Goal: Check status: Check status

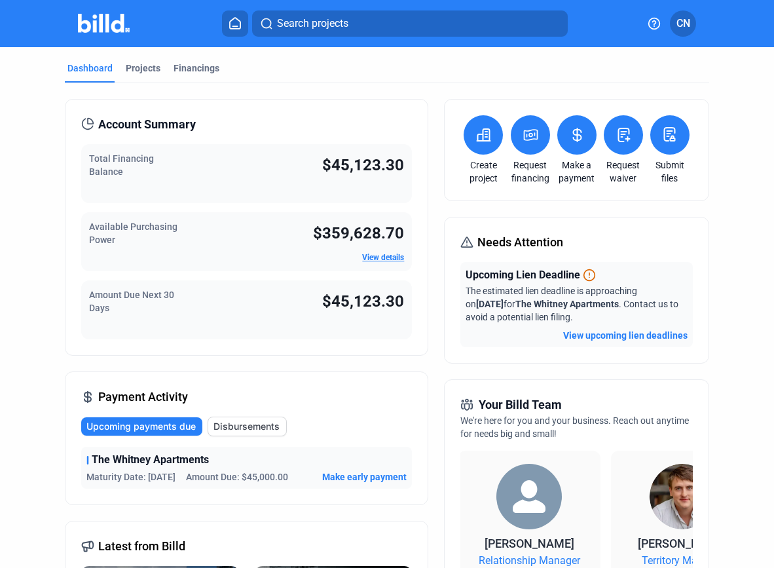
click at [585, 278] on icon at bounding box center [589, 274] width 13 height 13
click at [232, 172] on div "Total Financing Balance $45,123.30" at bounding box center [246, 173] width 331 height 59
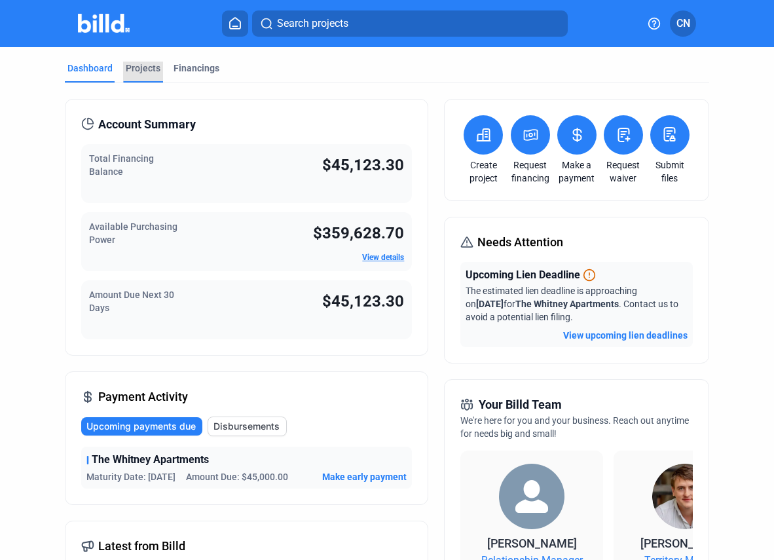
click at [141, 64] on div "Projects" at bounding box center [143, 68] width 35 height 13
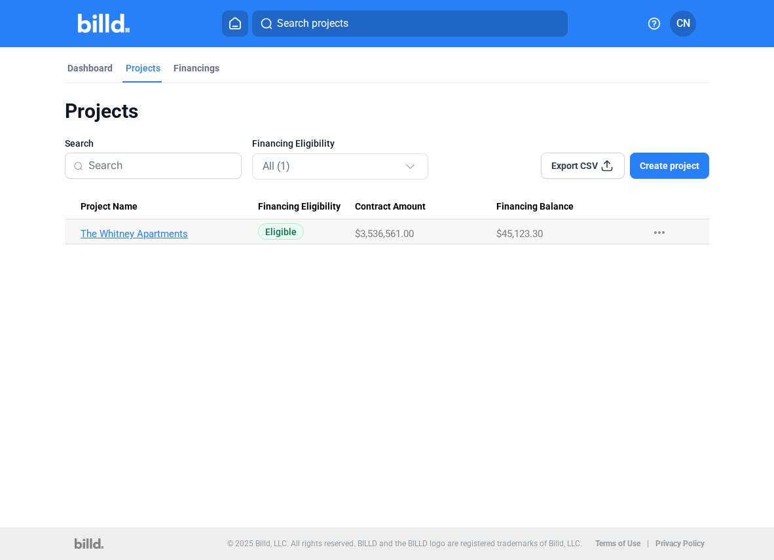
click at [168, 232] on link "The Whitney Apartments" at bounding box center [165, 234] width 169 height 12
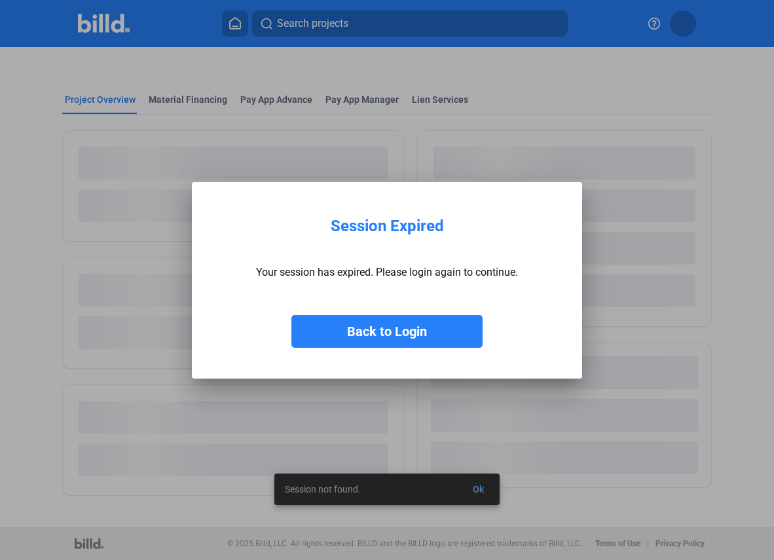
click at [391, 339] on button "Back to Login" at bounding box center [386, 331] width 191 height 33
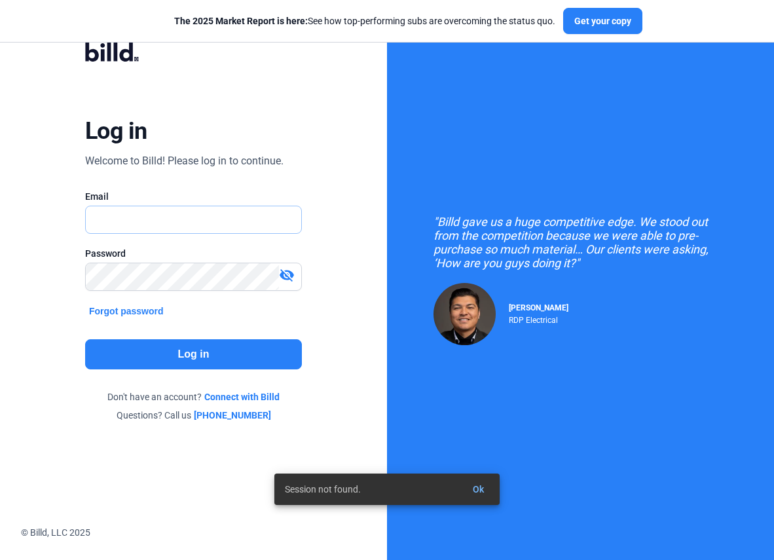
click at [232, 230] on input "text" at bounding box center [187, 219] width 202 height 27
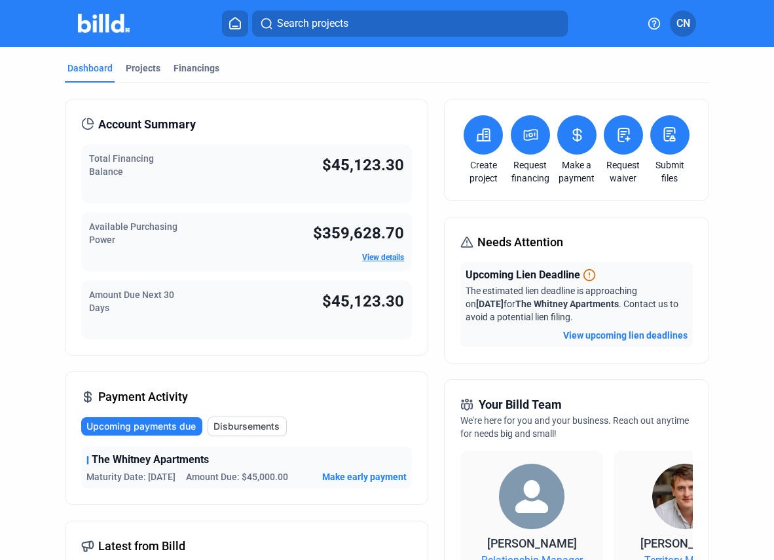
click at [191, 56] on mat-tab-group "Dashboard Projects Financings Account Summary Total Financing Balance $45,123.3…" at bounding box center [387, 494] width 644 height 895
click at [191, 65] on div "Financings" at bounding box center [197, 68] width 46 height 13
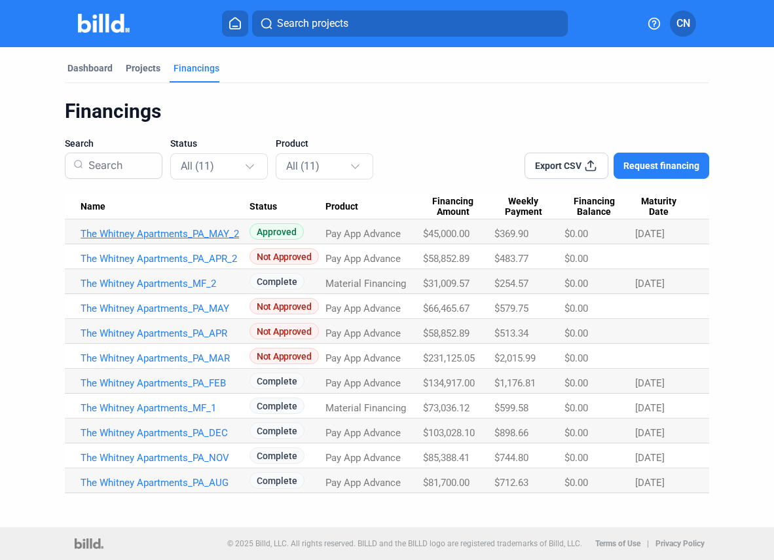
click at [194, 238] on link "The Whitney Apartments_PA_MAY_2" at bounding box center [165, 234] width 169 height 12
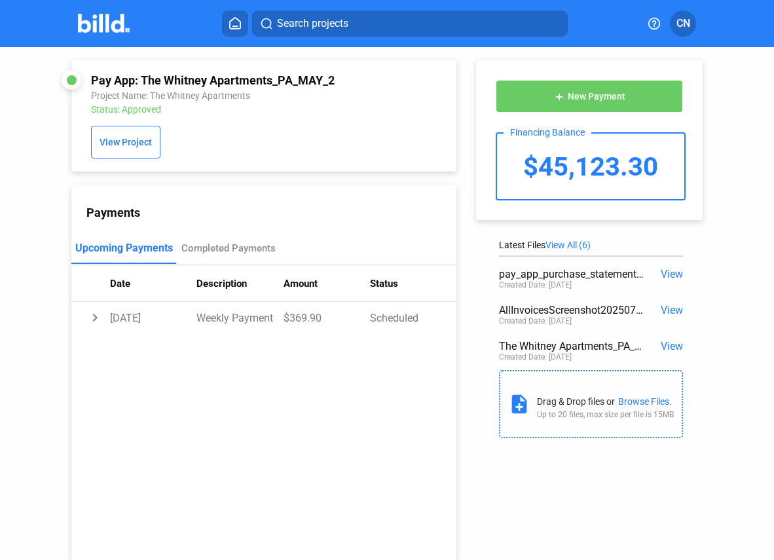
drag, startPoint x: 142, startPoint y: 78, endPoint x: 359, endPoint y: 83, distance: 217.4
click at [359, 83] on div "Pay App: The Whitney Apartments_PA_MAY_2" at bounding box center [229, 80] width 277 height 14
click at [236, 246] on div "Completed Payments" at bounding box center [228, 248] width 94 height 12
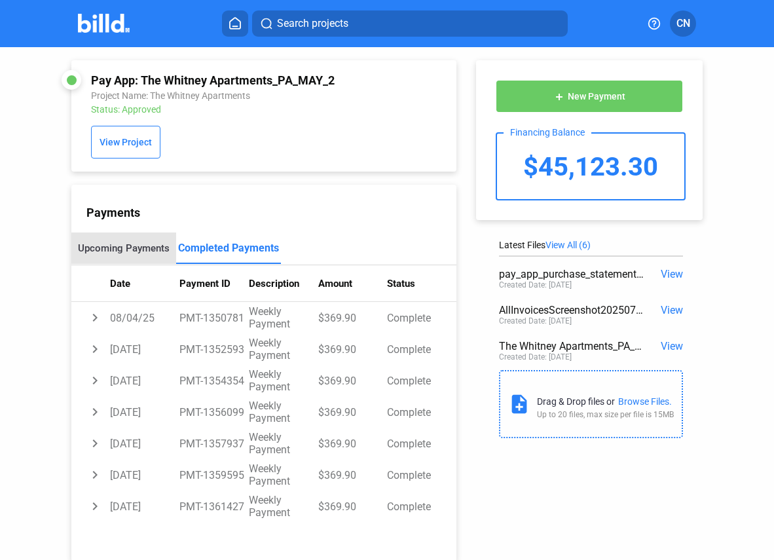
click at [139, 248] on div "Upcoming Payments" at bounding box center [124, 248] width 92 height 12
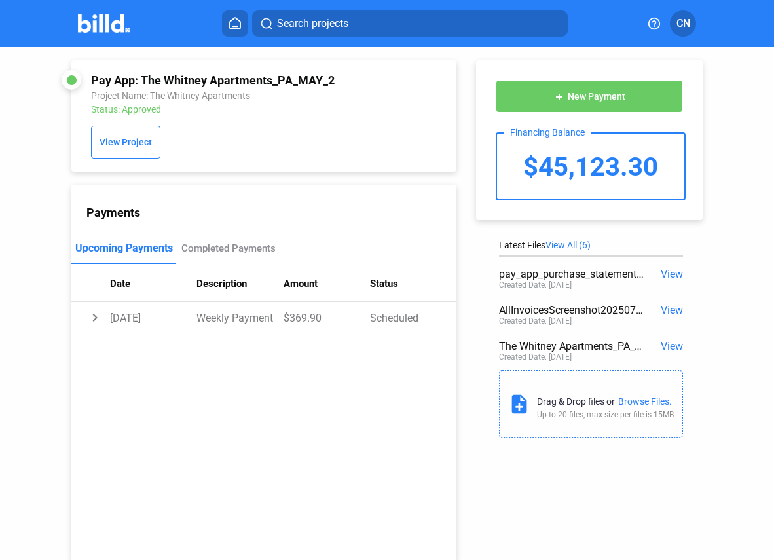
drag, startPoint x: 142, startPoint y: 77, endPoint x: 357, endPoint y: 75, distance: 214.8
click at [357, 75] on div "Pay App: The Whitney Apartments_PA_MAY_2" at bounding box center [229, 80] width 277 height 14
click at [94, 77] on div "Pay App: The Whitney Apartments_PA_MAY_2" at bounding box center [229, 80] width 277 height 14
drag, startPoint x: 90, startPoint y: 78, endPoint x: 356, endPoint y: 83, distance: 265.9
click at [356, 83] on div "Pay App: The Whitney Apartments_PA_MAY_2" at bounding box center [229, 80] width 277 height 14
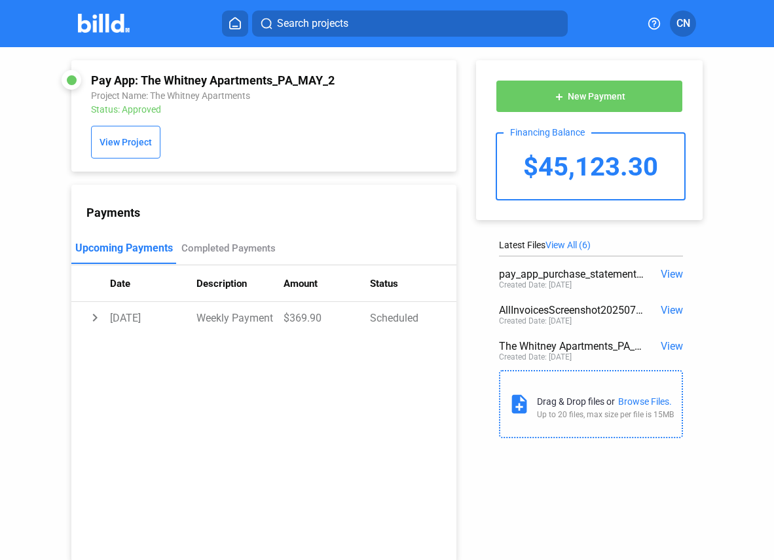
copy div "Pay App: The Whitney Apartments_PA_MAY_2"
click at [591, 235] on div "add New Payment Financing Balance $45,123.30 Latest Files View All (6) pay_app_…" at bounding box center [595, 245] width 279 height 397
click at [562, 236] on div "add New Payment Financing Balance $45,123.30 Latest Files View All (6) pay_app_…" at bounding box center [595, 245] width 279 height 397
click at [562, 241] on span "View All (6)" at bounding box center [567, 245] width 45 height 10
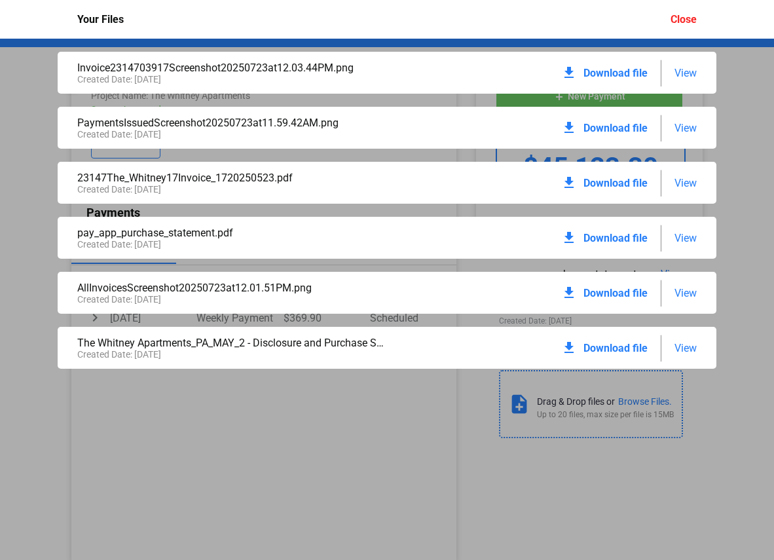
click at [370, 437] on div "Invoice2314703917Screenshot20250723at12.03.44PM.png Created Date: [DATE] downlo…" at bounding box center [387, 299] width 774 height 521
click at [683, 26] on div "Your Files Close" at bounding box center [387, 19] width 646 height 39
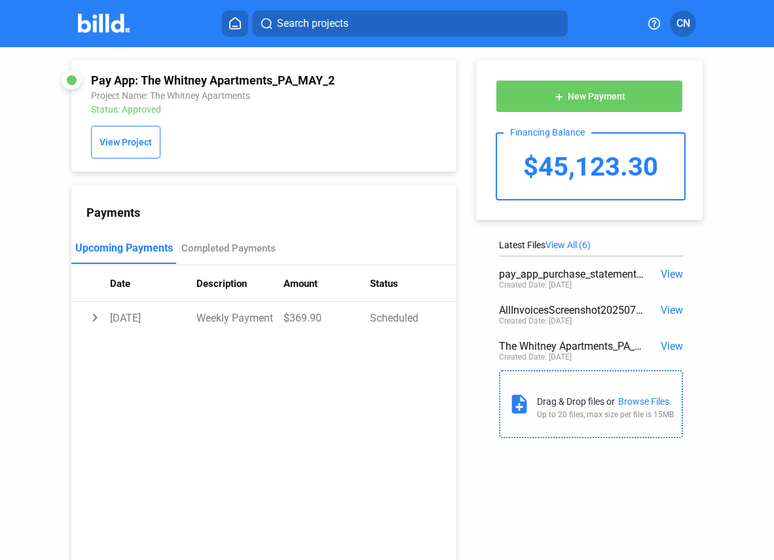
click at [235, 25] on icon at bounding box center [235, 23] width 13 height 12
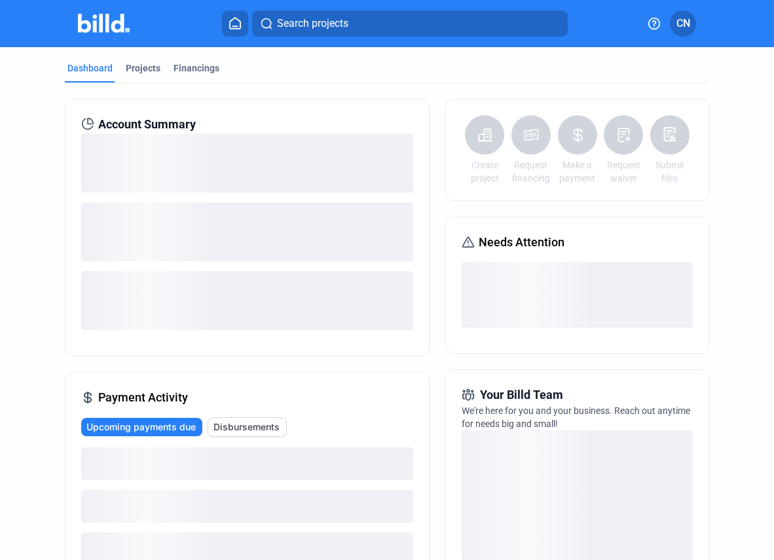
click at [111, 31] on img at bounding box center [104, 23] width 52 height 19
